Goal: Information Seeking & Learning: Learn about a topic

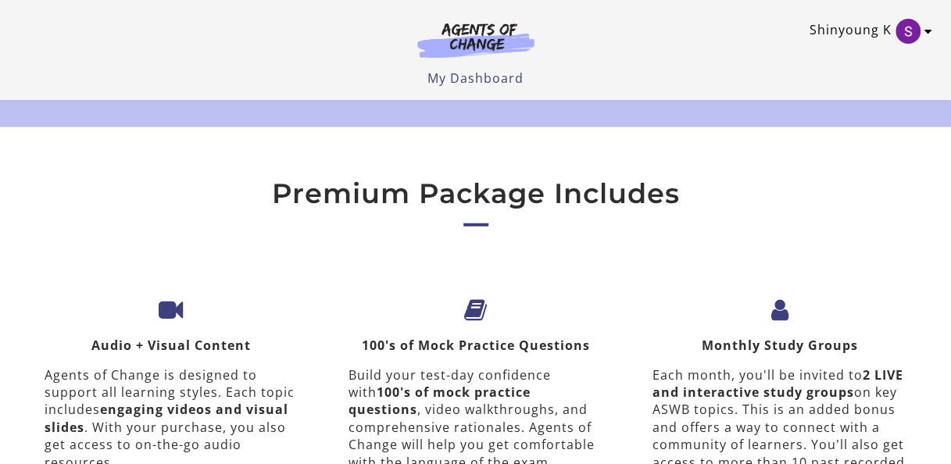
click at [924, 33] on icon "Toggle menu" at bounding box center [928, 31] width 8 height 13
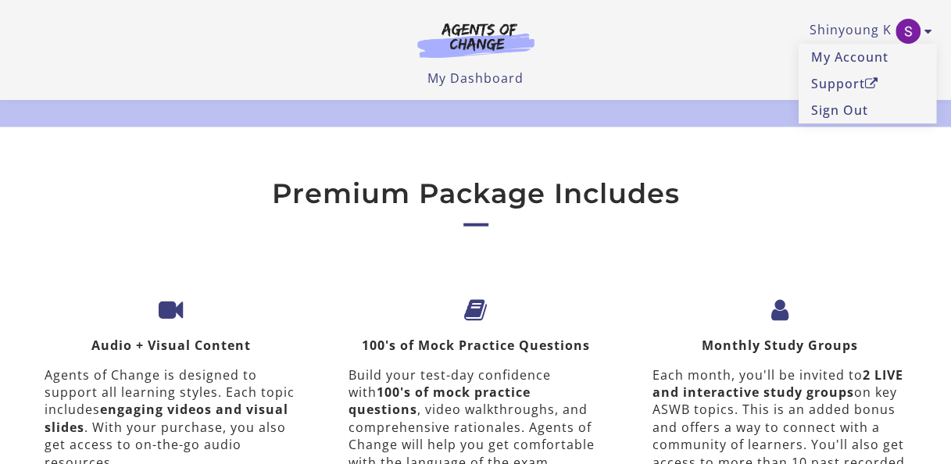
click at [508, 42] on img at bounding box center [476, 40] width 150 height 36
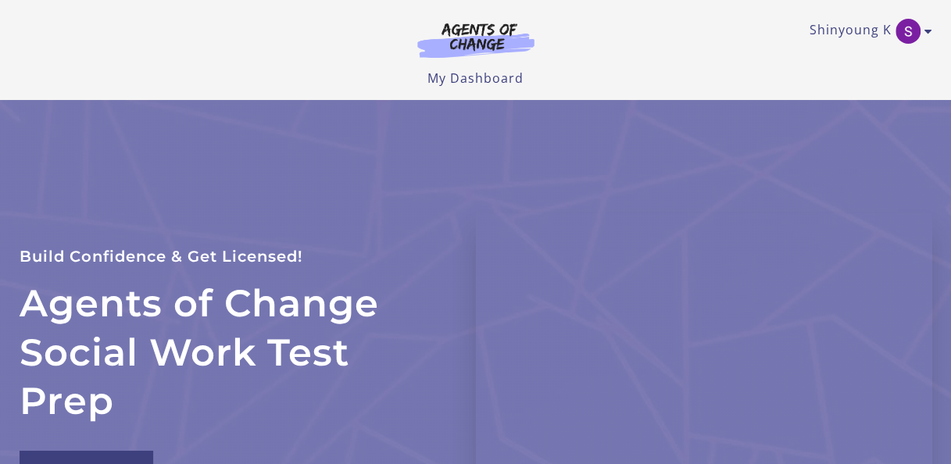
click at [489, 35] on img at bounding box center [476, 40] width 150 height 36
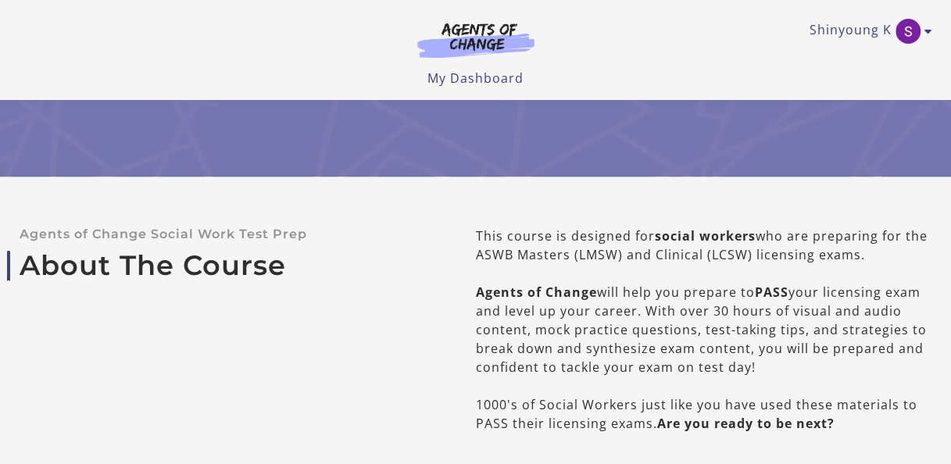
scroll to position [625, 0]
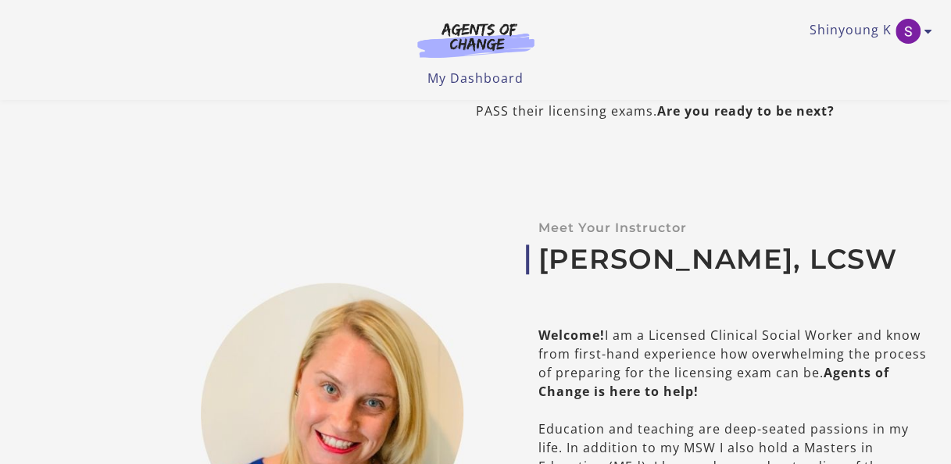
click at [491, 38] on img at bounding box center [476, 40] width 150 height 36
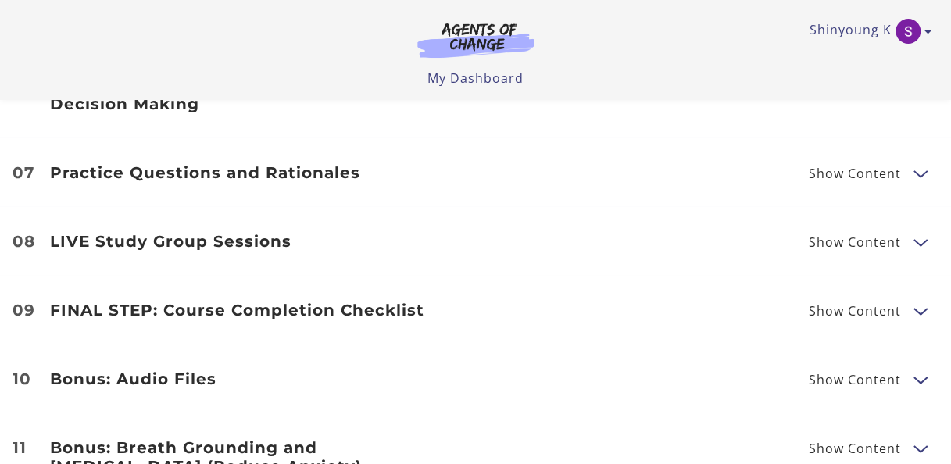
scroll to position [2344, 0]
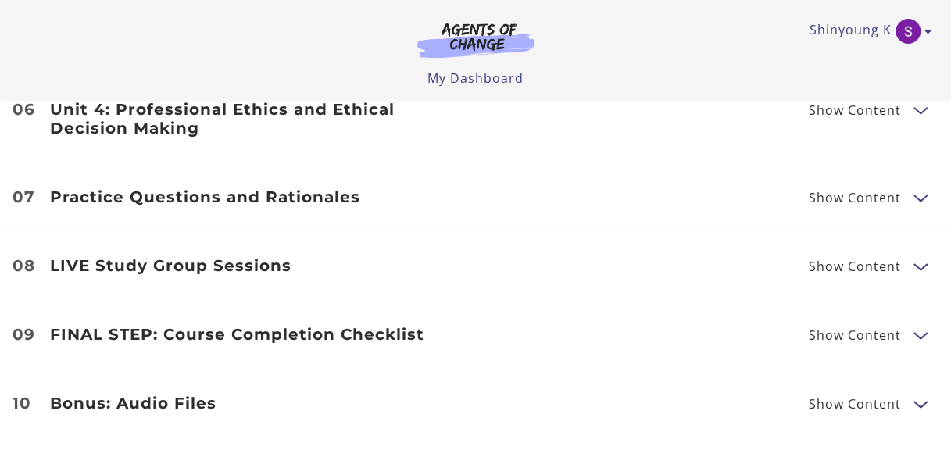
click at [533, 236] on li "08 LIVE Study Group Sessions Show Content LIVE Study Group Sessions Past Study …" at bounding box center [475, 265] width 951 height 69
click at [803, 200] on div "Practice Questions and Rationales Show Content 75 Question Practice Test Answer…" at bounding box center [476, 197] width 926 height 19
click at [841, 204] on span "Show Content" at bounding box center [855, 197] width 92 height 13
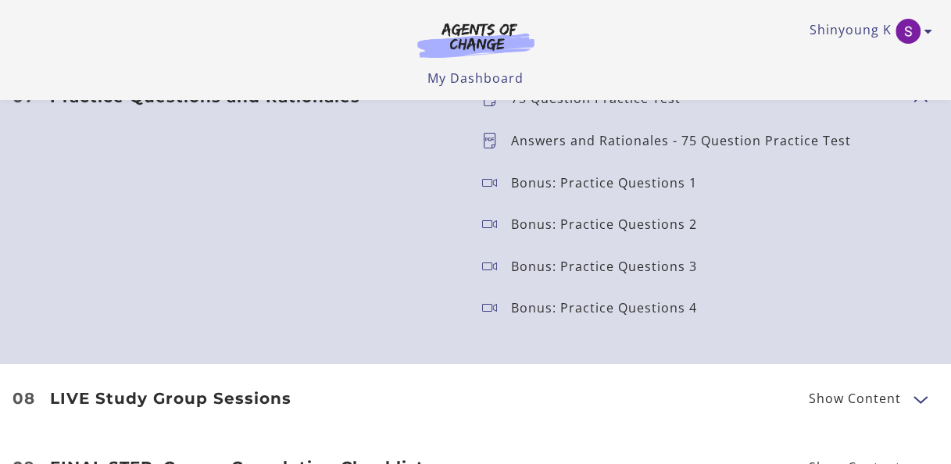
scroll to position [2501, 0]
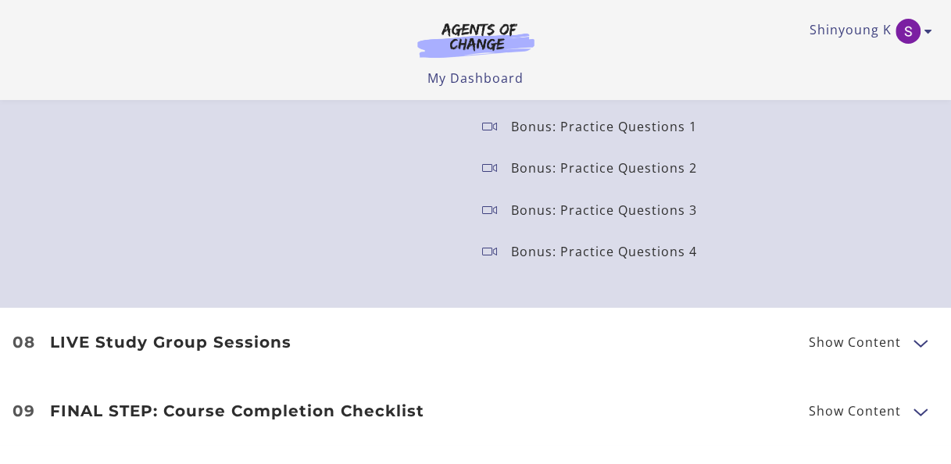
click at [644, 258] on p "Bonus: Practice Questions 4" at bounding box center [610, 251] width 198 height 13
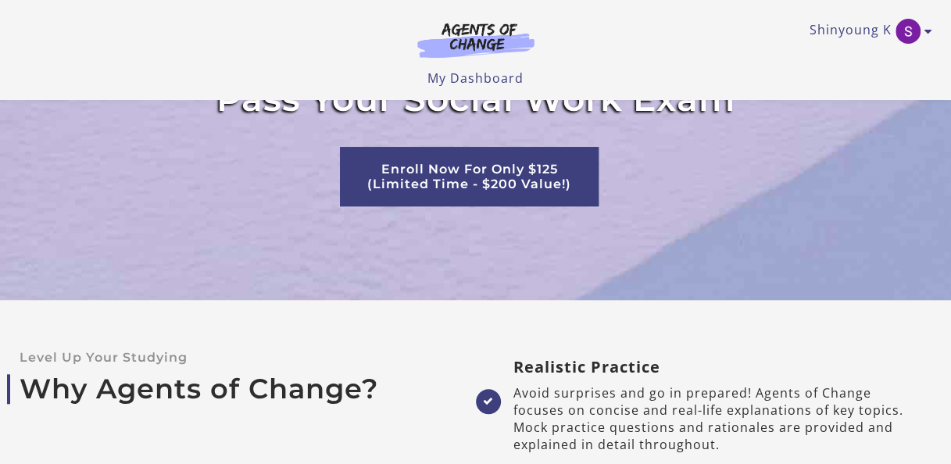
scroll to position [3204, 0]
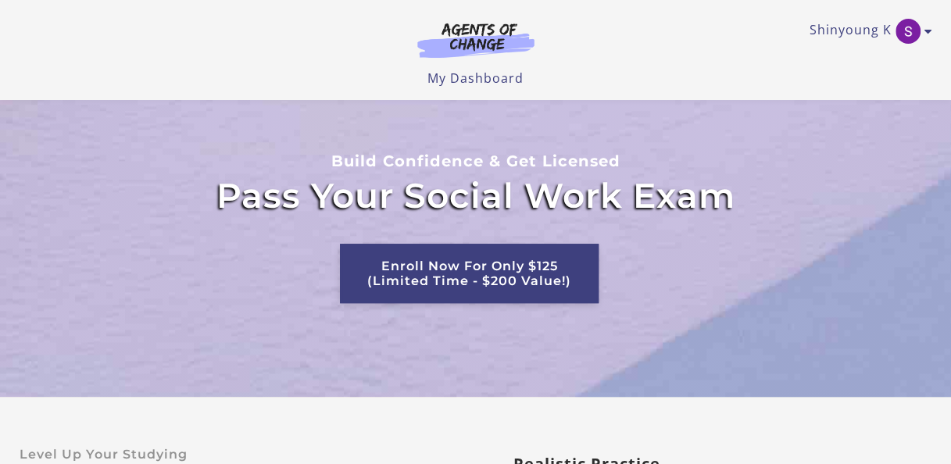
click at [520, 255] on link "Enroll Now For Only $125 (Limited Time - $200 Value!)" at bounding box center [469, 273] width 259 height 59
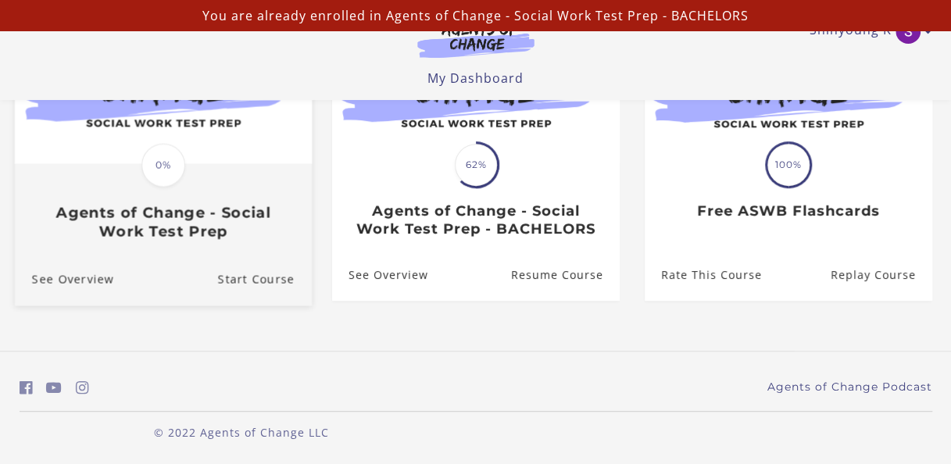
click at [173, 188] on div "Translation missing: en.liquid.partials.dashboard_course_card.progress_descript…" at bounding box center [163, 165] width 48 height 48
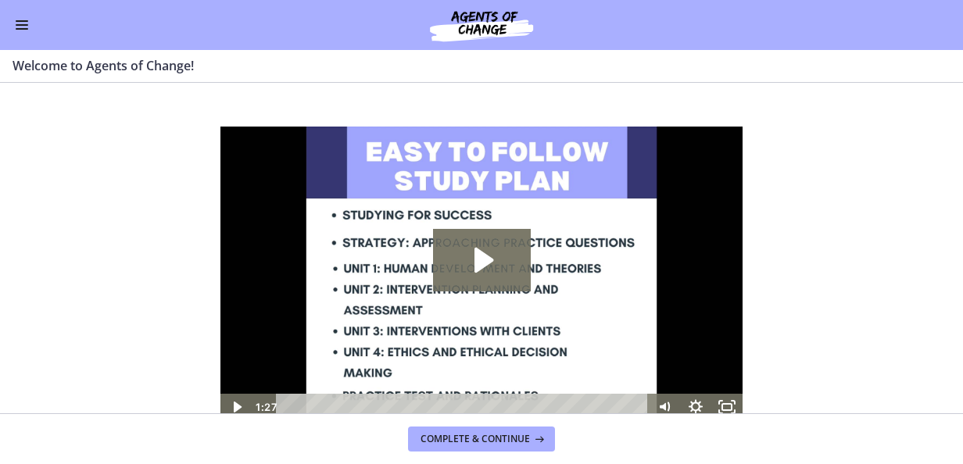
click at [25, 27] on button "Enable menu" at bounding box center [22, 25] width 19 height 19
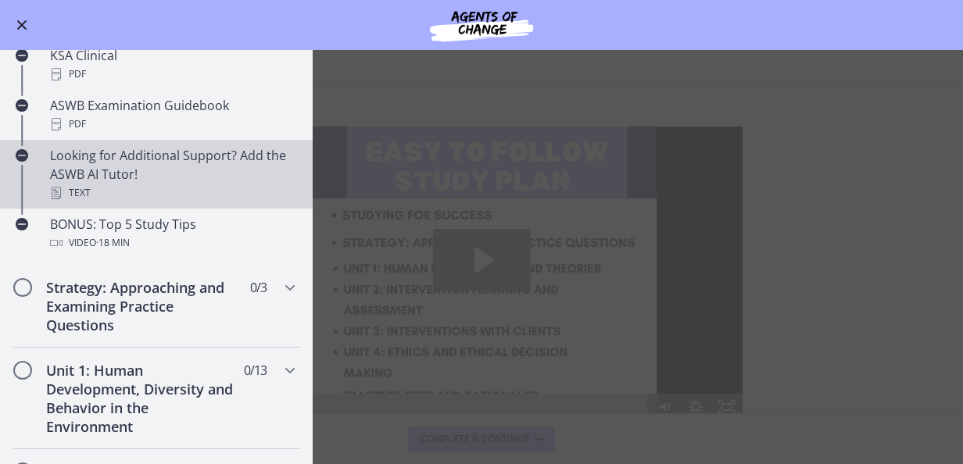
scroll to position [781, 0]
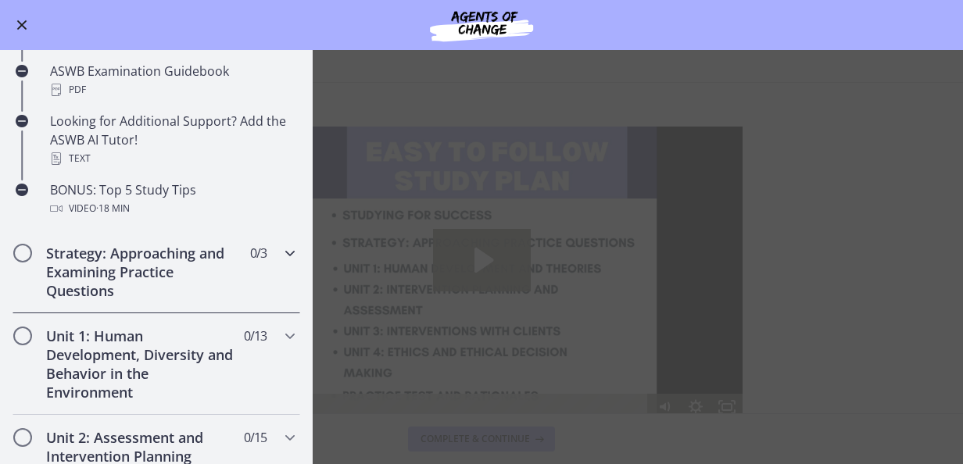
click at [196, 247] on h2 "Strategy: Approaching and Examining Practice Questions" at bounding box center [141, 272] width 191 height 56
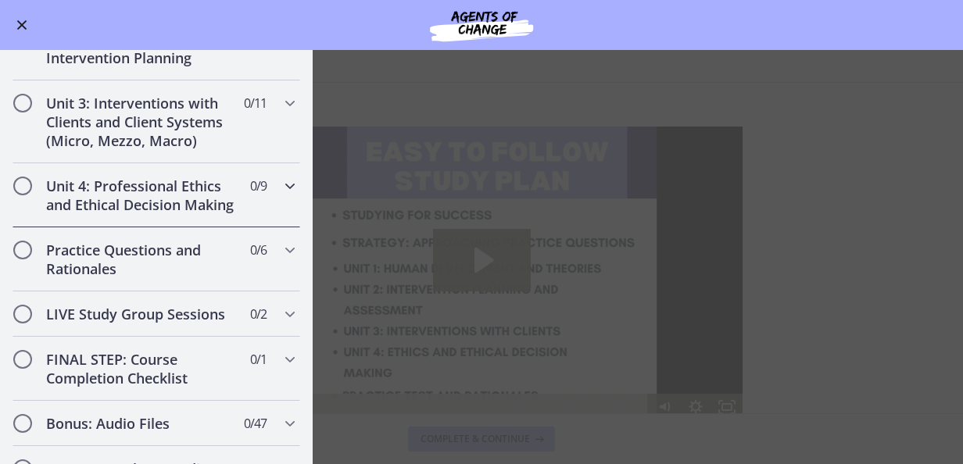
scroll to position [703, 0]
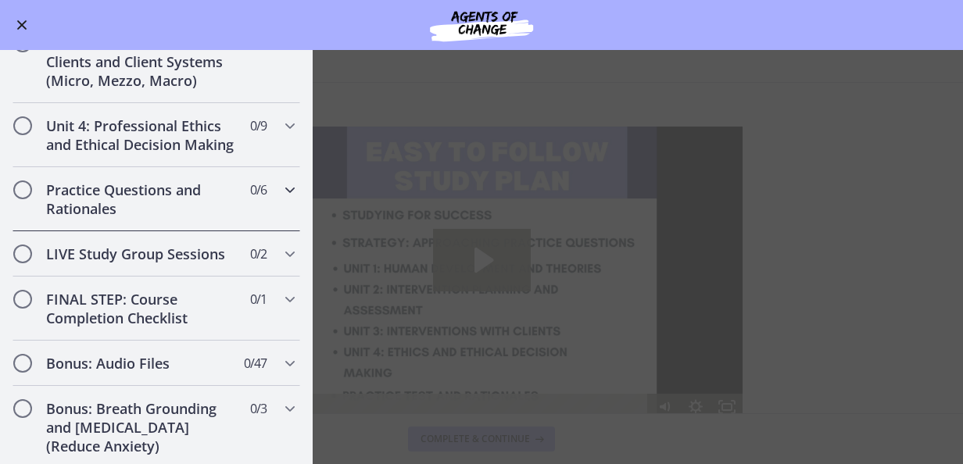
click at [223, 215] on h2 "Practice Questions and Rationales" at bounding box center [141, 200] width 191 height 38
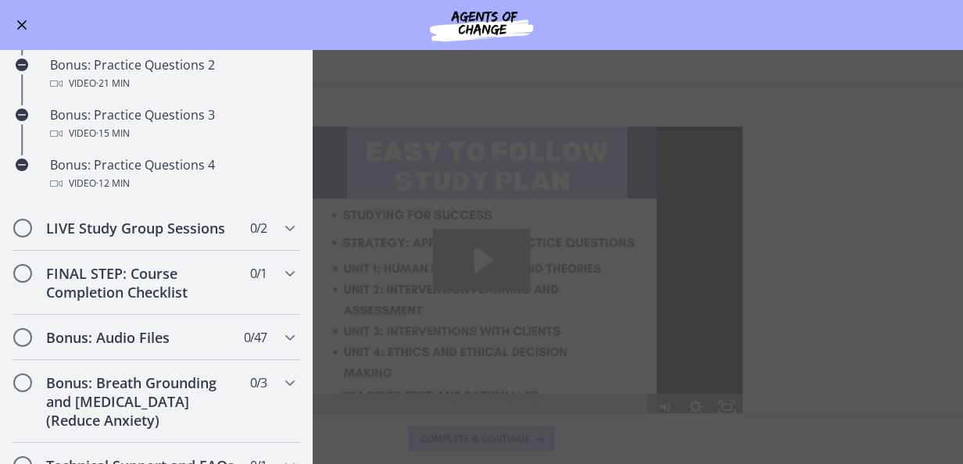
scroll to position [912, 0]
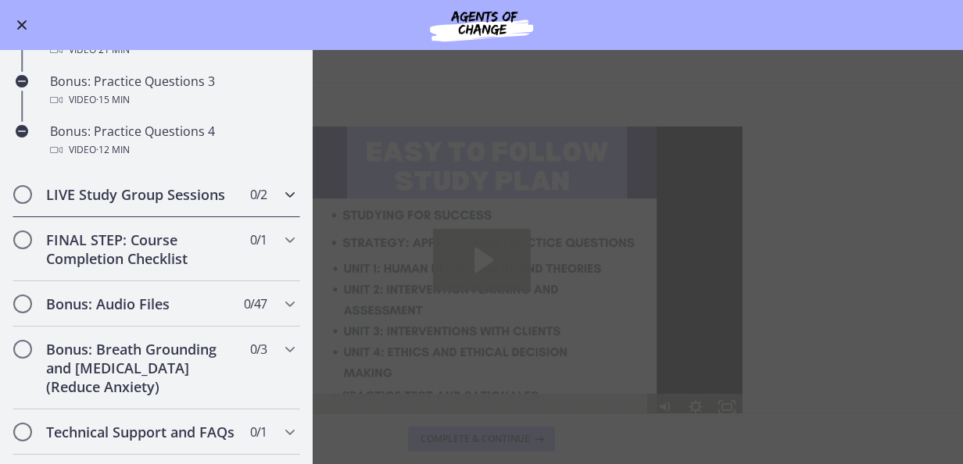
click at [207, 204] on h2 "LIVE Study Group Sessions" at bounding box center [141, 194] width 191 height 19
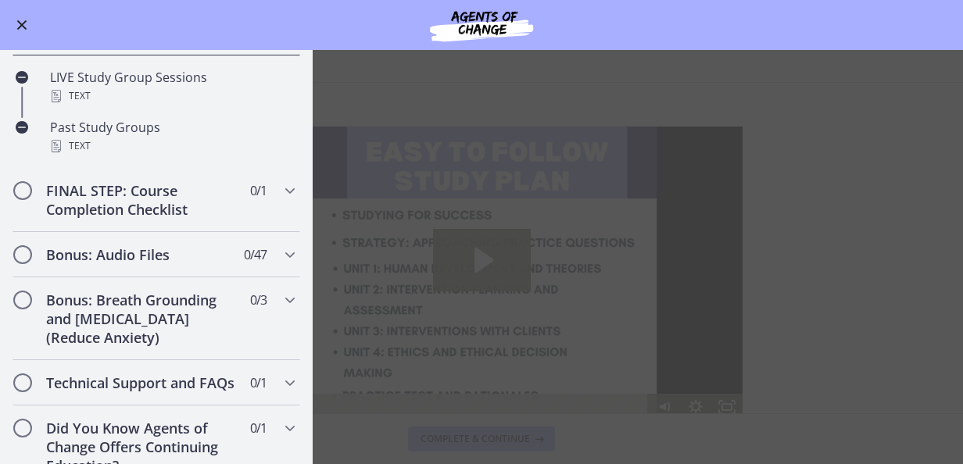
scroll to position [718, 0]
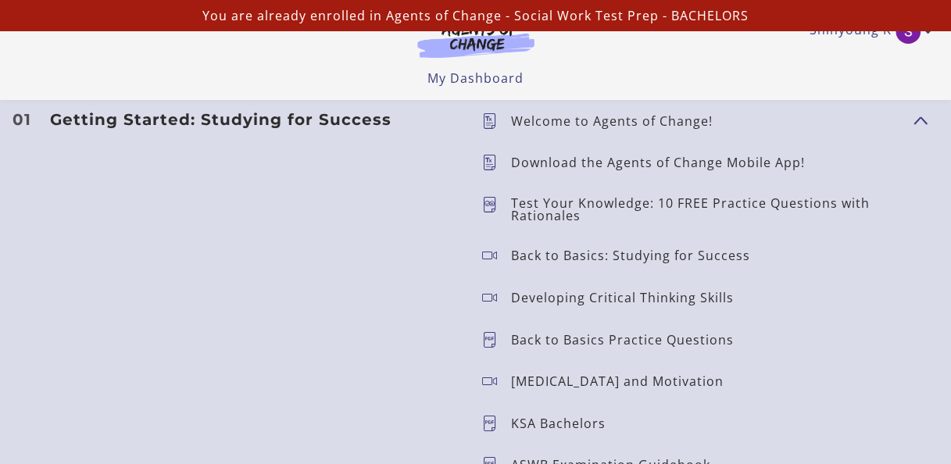
scroll to position [1407, 0]
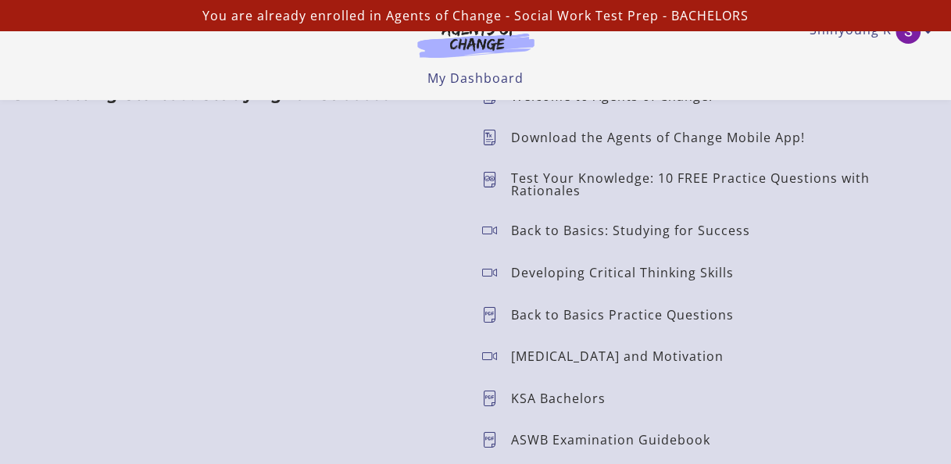
click at [585, 187] on p "Test Your Knowledge: 10 FREE Practice Questions with Rationales" at bounding box center [706, 183] width 391 height 25
click at [490, 178] on icon at bounding box center [496, 183] width 29 height 25
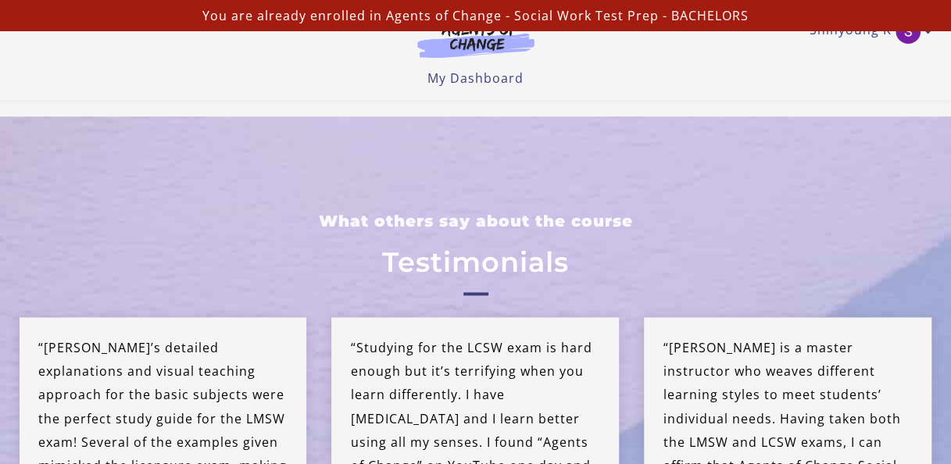
scroll to position [3907, 0]
